Goal: Navigation & Orientation: Find specific page/section

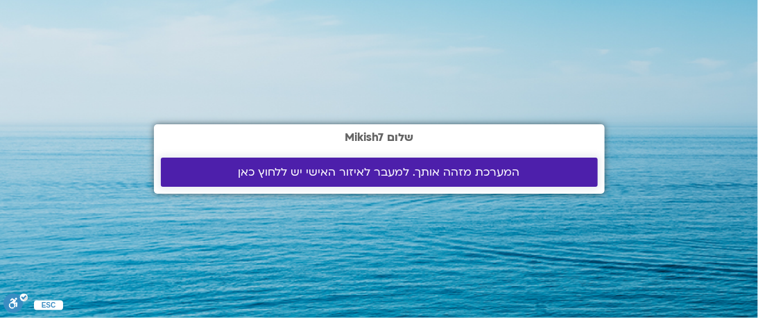
click at [494, 179] on link "המערכת מזהה אותך. למעבר לאיזור האישי יש ללחוץ כאן" at bounding box center [379, 171] width 437 height 29
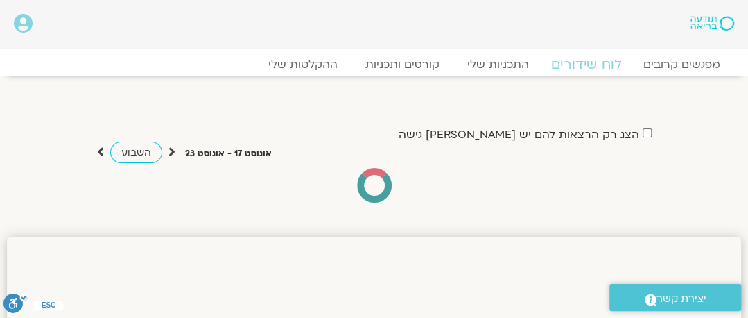
click at [582, 69] on link "לוח שידורים" at bounding box center [587, 64] width 104 height 17
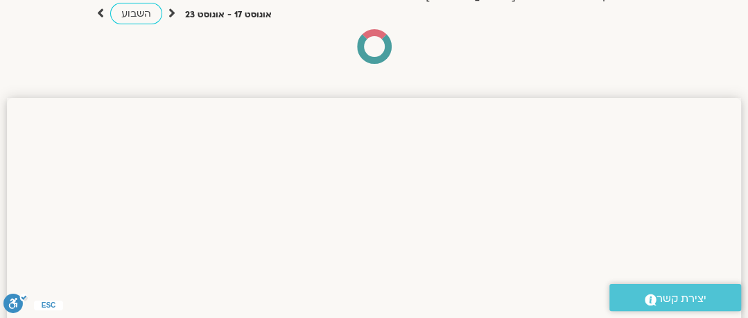
scroll to position [155, 0]
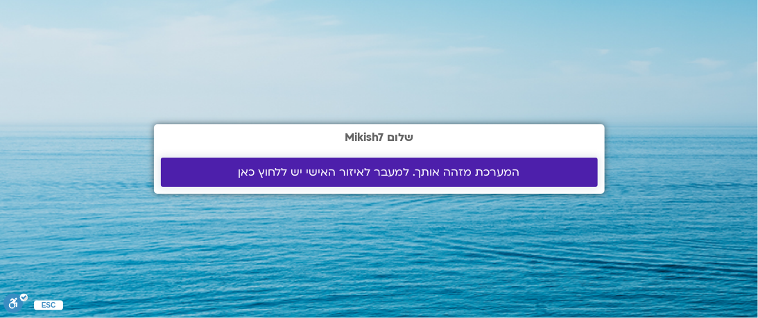
click at [518, 180] on link "המערכת מזהה אותך. למעבר לאיזור האישי יש ללחוץ כאן" at bounding box center [379, 171] width 437 height 29
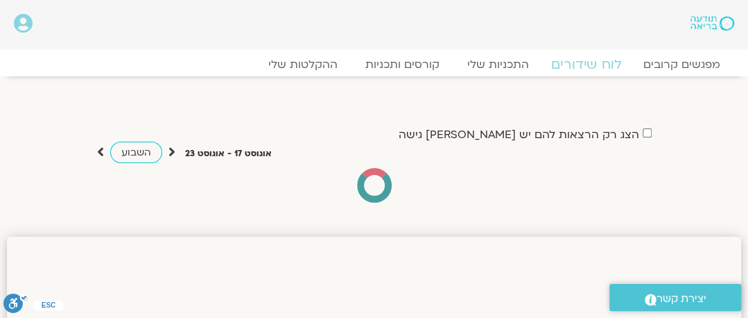
click at [582, 71] on link "לוח שידורים" at bounding box center [587, 64] width 104 height 17
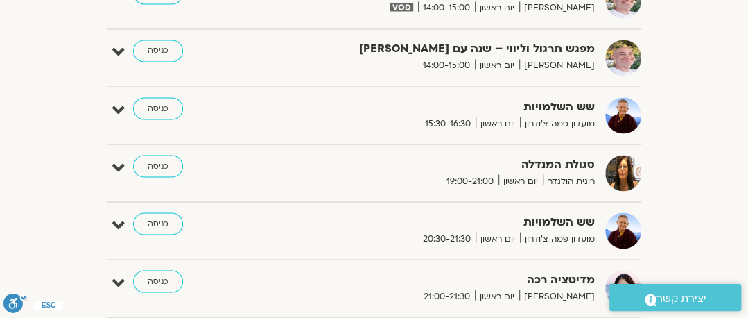
scroll to position [1105, 0]
